Goal: Information Seeking & Learning: Check status

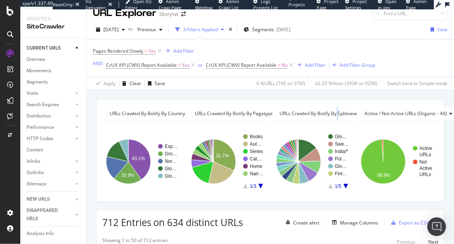
scroll to position [9, 0]
click at [320, 96] on div "URLs Crawled By Botify By country Chart (by Value) Table Expand Export as CSV E…" at bounding box center [271, 99] width 368 height 19
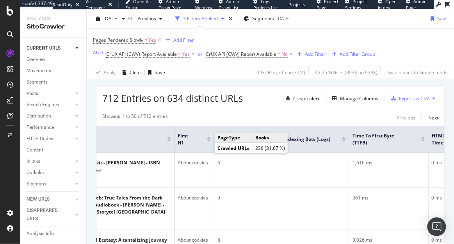
scroll to position [146, 0]
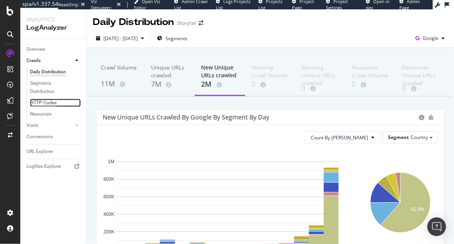
click at [55, 104] on div "HTTP Codes" at bounding box center [43, 103] width 27 height 8
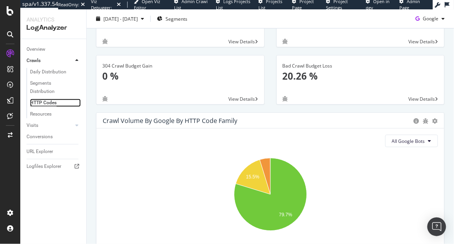
scroll to position [52, 0]
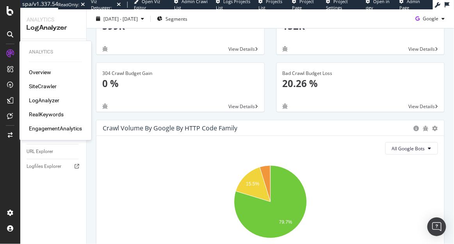
click at [39, 90] on div "Overview SiteCrawler LogAnalyzer RealKeywords EngagementAnalytics" at bounding box center [55, 100] width 53 height 64
click at [39, 85] on div "SiteCrawler" at bounding box center [43, 86] width 28 height 8
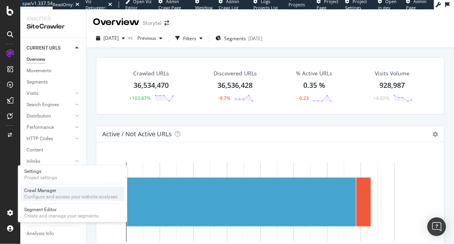
click at [33, 199] on div "Configure and access your website analyses" at bounding box center [70, 197] width 93 height 6
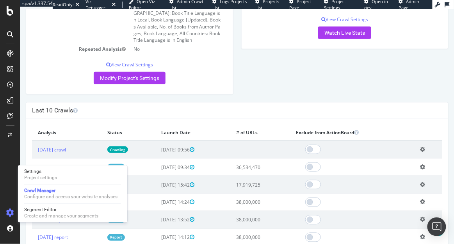
scroll to position [179, 0]
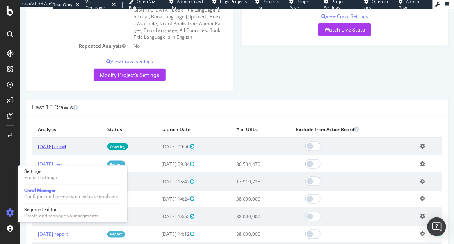
click at [66, 146] on link "2025 Oct. 3rd crawl" at bounding box center [52, 146] width 28 height 7
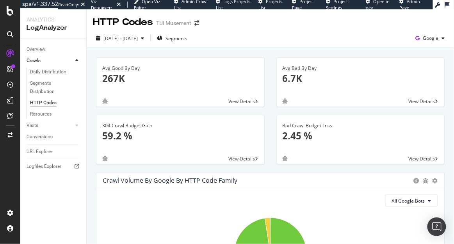
scroll to position [16, 0]
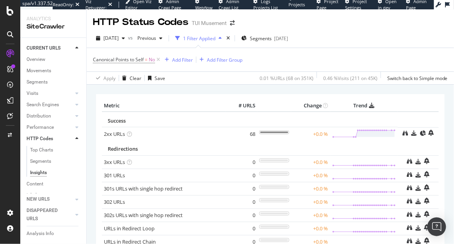
scroll to position [7, 0]
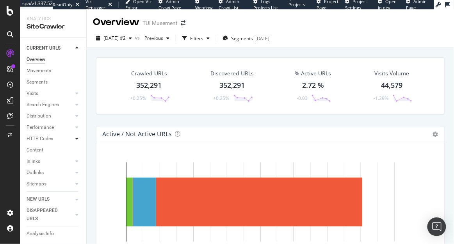
click at [77, 138] on icon at bounding box center [76, 138] width 3 height 5
click at [42, 173] on div "Insights" at bounding box center [38, 173] width 17 height 8
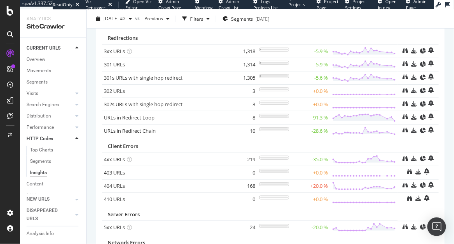
scroll to position [77, 0]
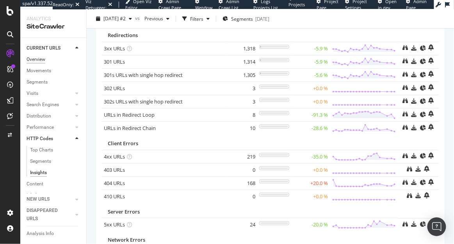
click at [38, 61] on div "Overview" at bounding box center [36, 59] width 19 height 8
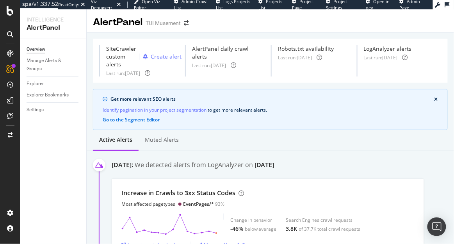
scroll to position [6, 0]
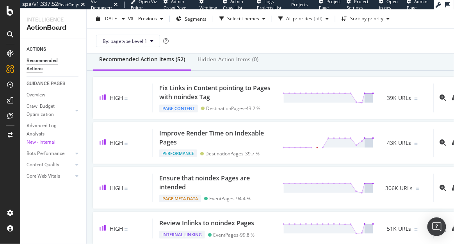
scroll to position [76, 0]
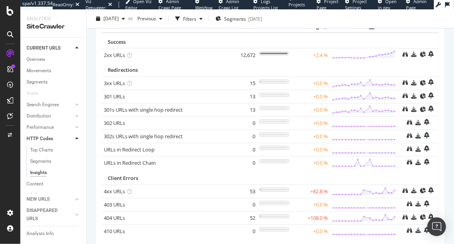
scroll to position [41, 0]
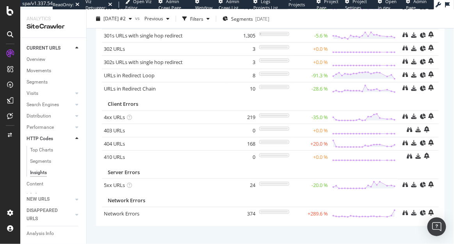
scroll to position [125, 0]
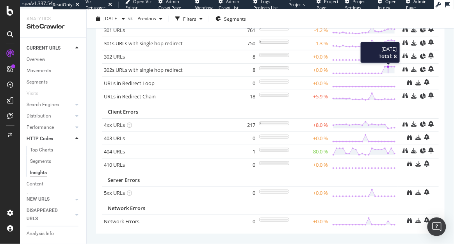
scroll to position [125, 0]
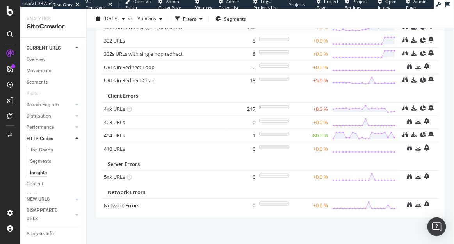
click at [390, 141] on td at bounding box center [364, 135] width 68 height 13
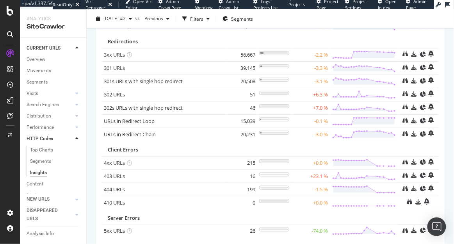
scroll to position [125, 0]
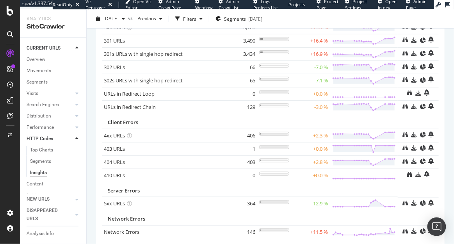
scroll to position [125, 0]
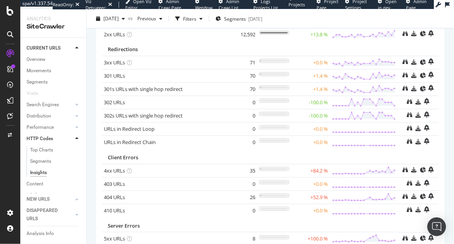
scroll to position [78, 0]
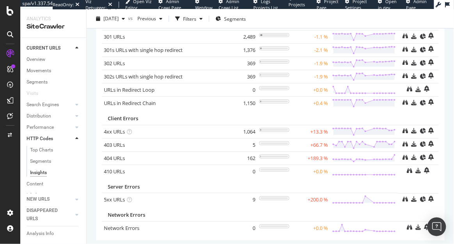
scroll to position [125, 0]
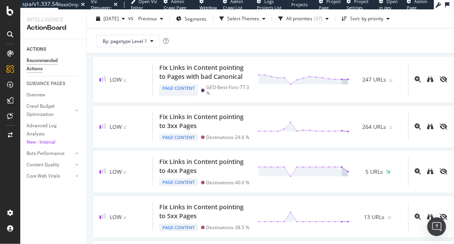
scroll to position [821, 0]
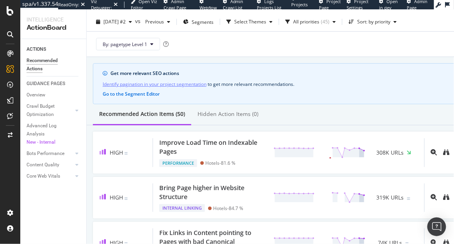
scroll to position [20, 0]
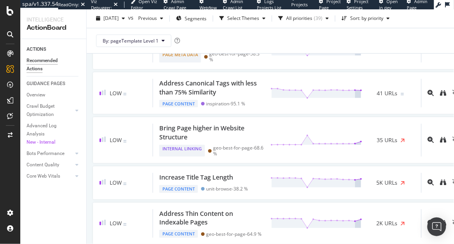
scroll to position [498, 0]
